Goal: Information Seeking & Learning: Find specific fact

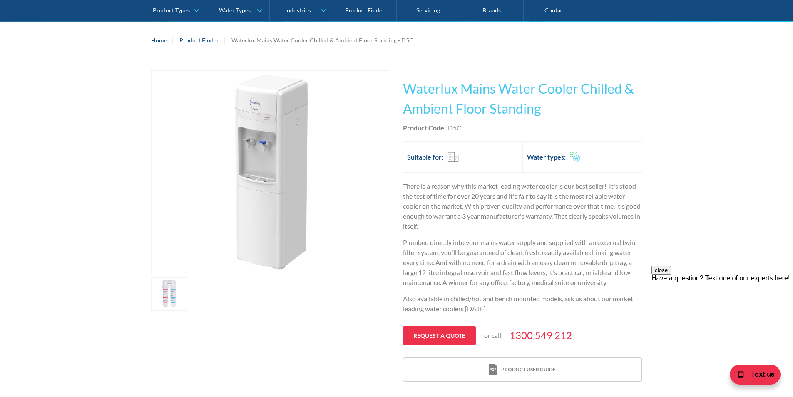
scroll to position [125, 0]
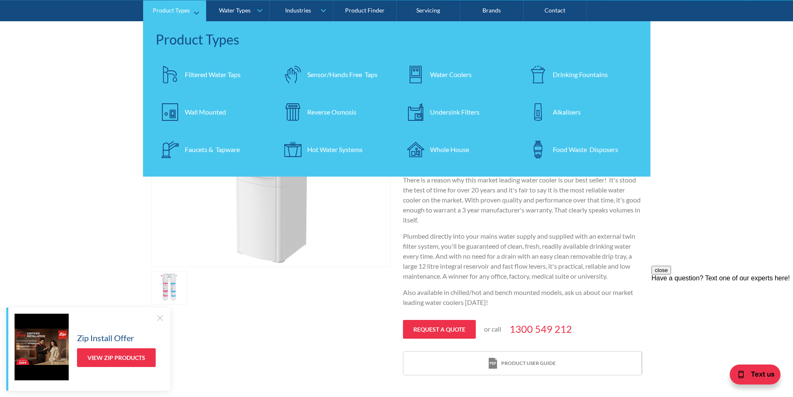
click at [207, 75] on div "Filtered Water Taps" at bounding box center [213, 74] width 56 height 10
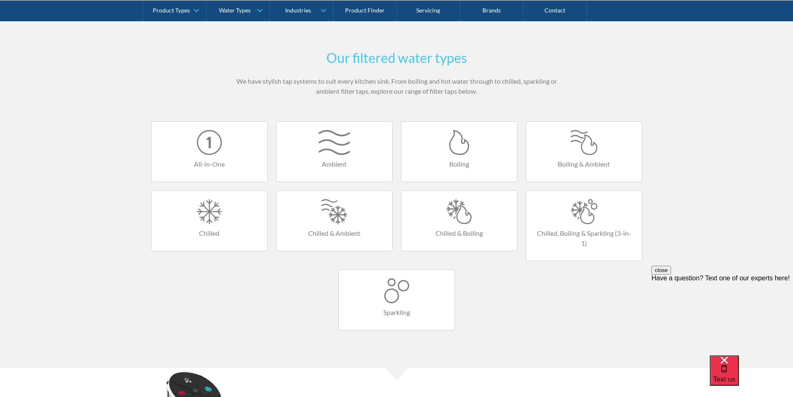
click at [462, 221] on div at bounding box center [459, 211] width 99 height 25
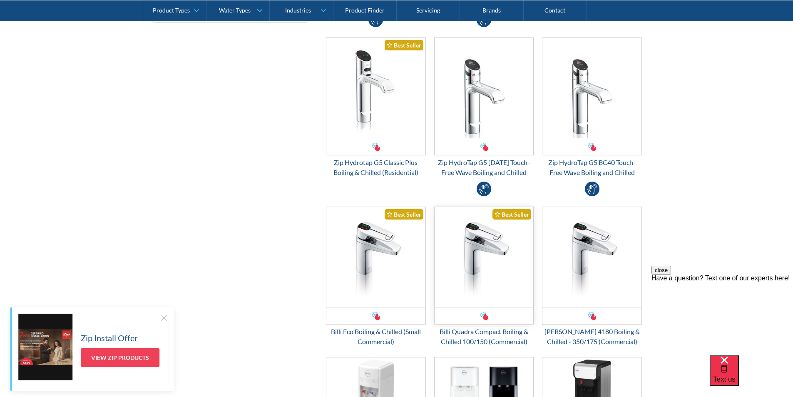
click at [486, 265] on img "Email Form 3" at bounding box center [484, 257] width 99 height 100
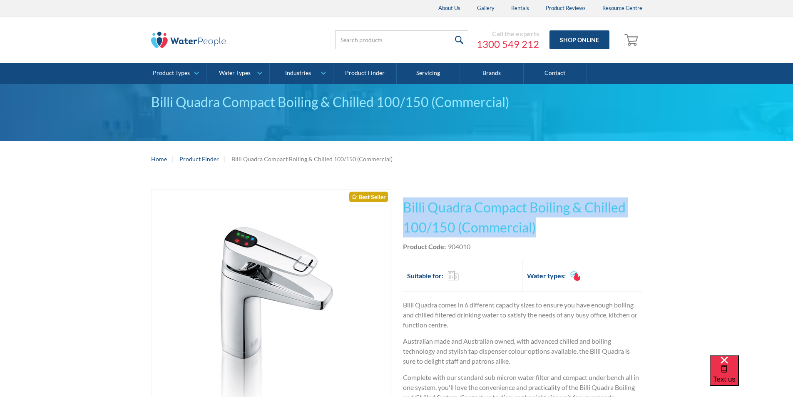
drag, startPoint x: 538, startPoint y: 230, endPoint x: 404, endPoint y: 199, distance: 137.2
click at [404, 199] on h1 "Billi Quadra Compact Boiling & Chilled 100/150 (Commercial)" at bounding box center [522, 217] width 239 height 40
copy h1 "Billi Quadra Compact Boiling & Chilled 100/150 (Commercial)"
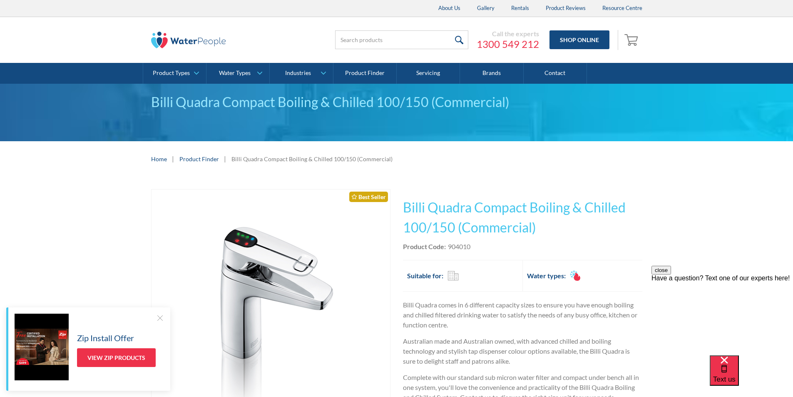
click at [491, 247] on div "Product Code: 904010" at bounding box center [522, 247] width 239 height 10
drag, startPoint x: 474, startPoint y: 246, endPoint x: 449, endPoint y: 247, distance: 24.6
click at [449, 247] on div "Product Code: 904010" at bounding box center [522, 247] width 239 height 10
copy div "904010"
